Goal: Transaction & Acquisition: Book appointment/travel/reservation

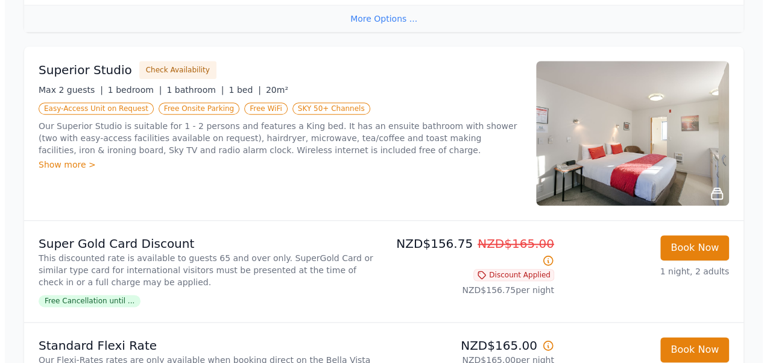
scroll to position [579, 0]
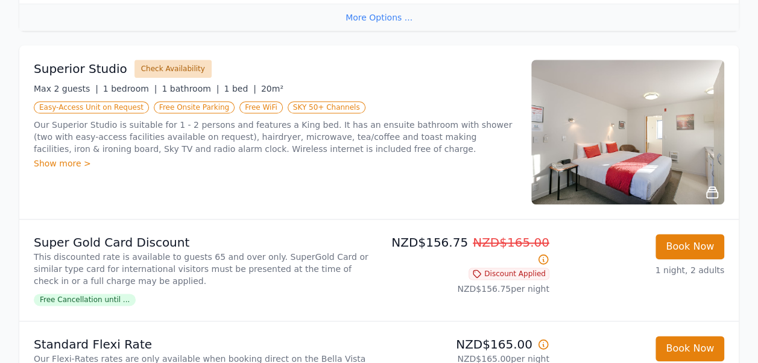
click at [169, 65] on button "Check Availability" at bounding box center [172, 69] width 77 height 18
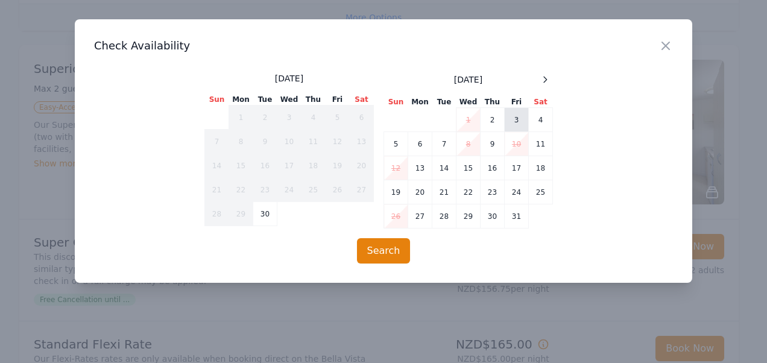
click at [519, 119] on td "3" at bounding box center [517, 120] width 24 height 24
click at [535, 117] on td "4" at bounding box center [541, 120] width 24 height 24
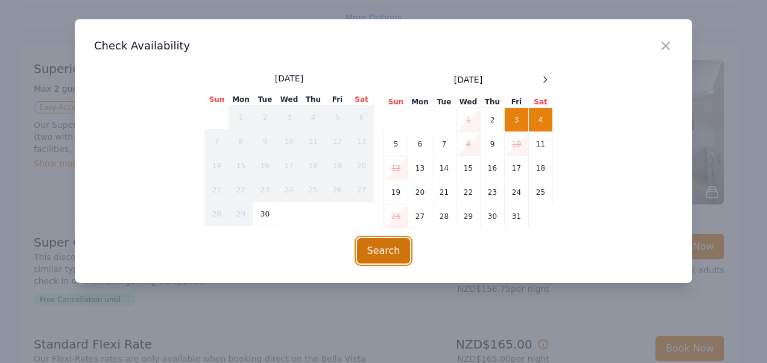
click at [386, 247] on button "Search" at bounding box center [384, 250] width 54 height 25
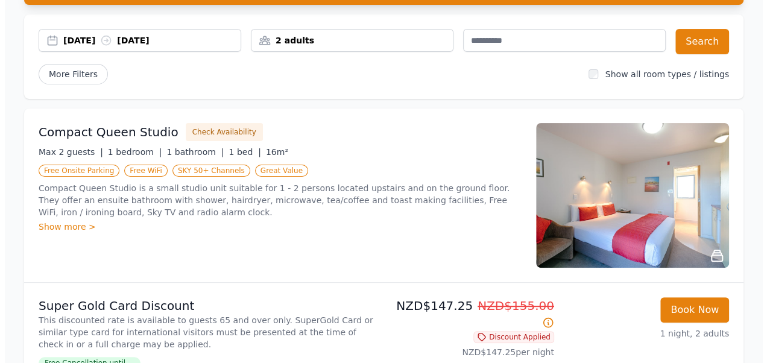
scroll to position [201, 0]
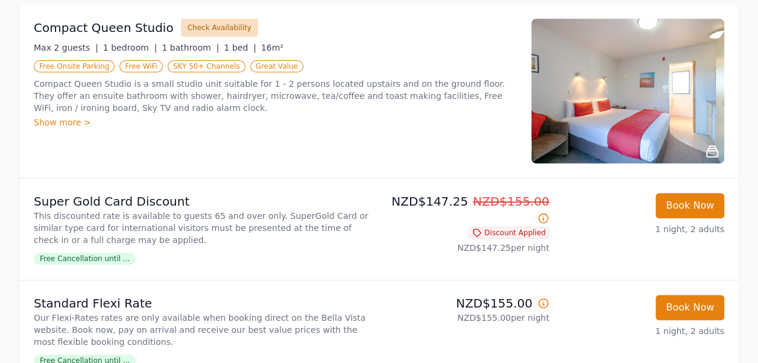
click at [187, 25] on button "Check Availability" at bounding box center [219, 28] width 77 height 18
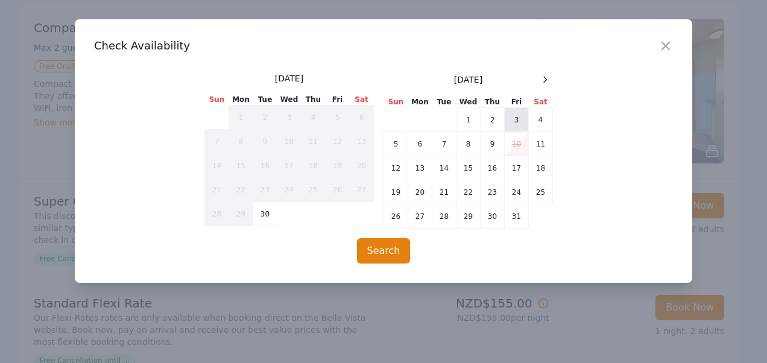
click at [513, 116] on td "3" at bounding box center [517, 120] width 24 height 24
click at [392, 247] on button "Search" at bounding box center [384, 250] width 54 height 25
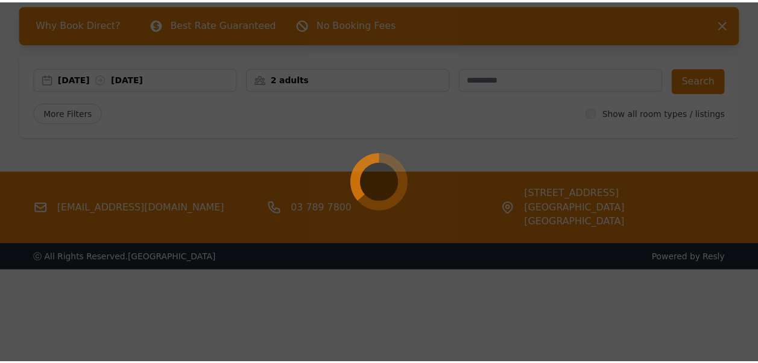
scroll to position [58, 0]
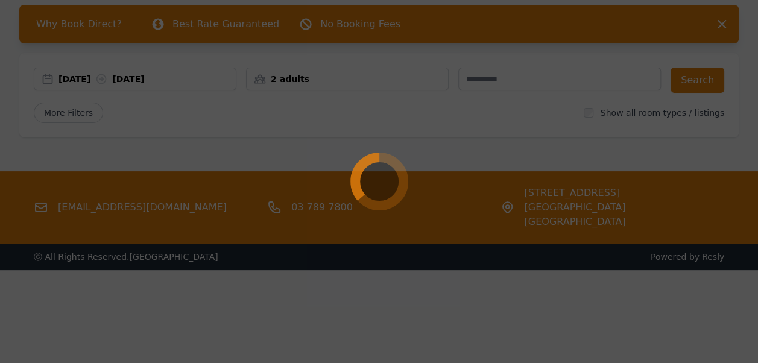
click at [694, 75] on div at bounding box center [379, 181] width 758 height 363
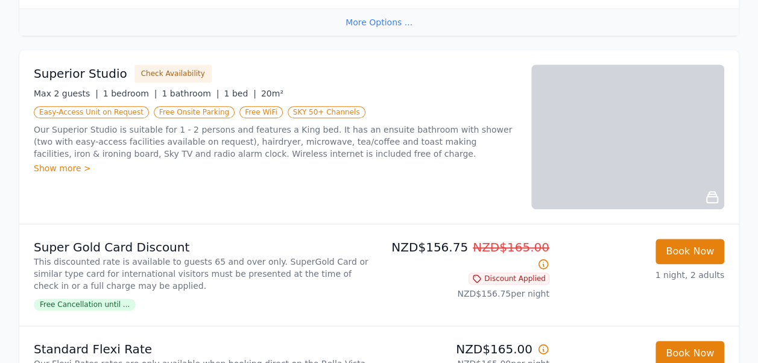
scroll to position [579, 0]
